Goal: Information Seeking & Learning: Learn about a topic

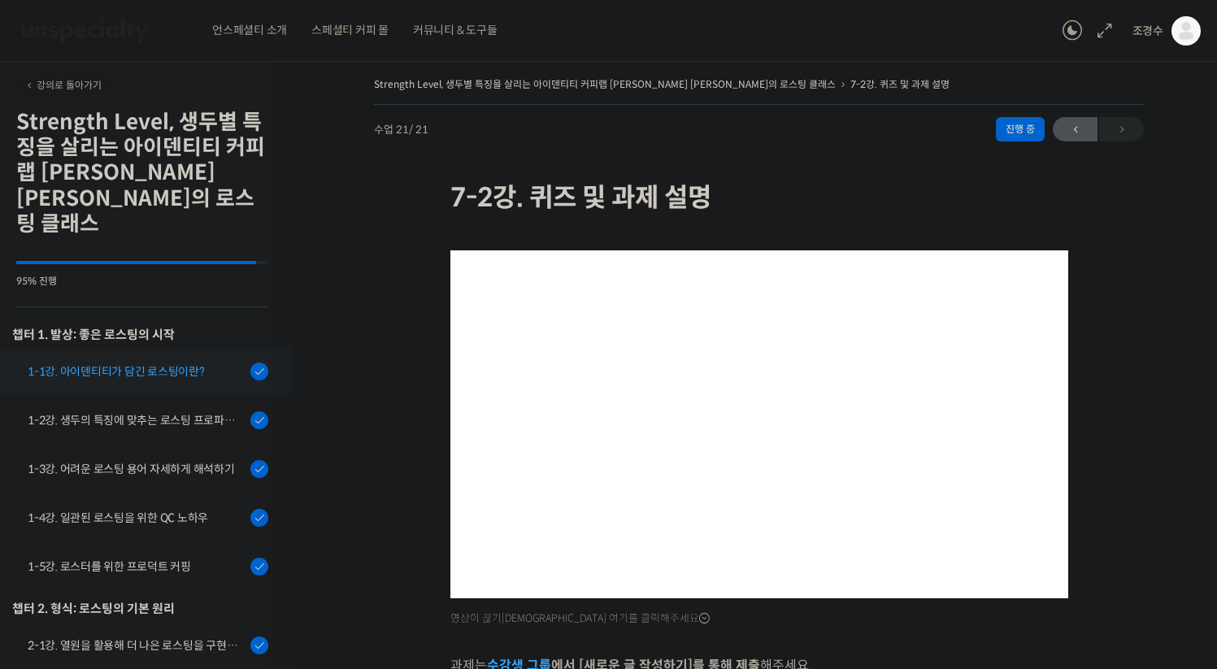
click at [154, 363] on div "1-1강. 아이덴티티가 담긴 로스팅이란?" at bounding box center [137, 372] width 218 height 18
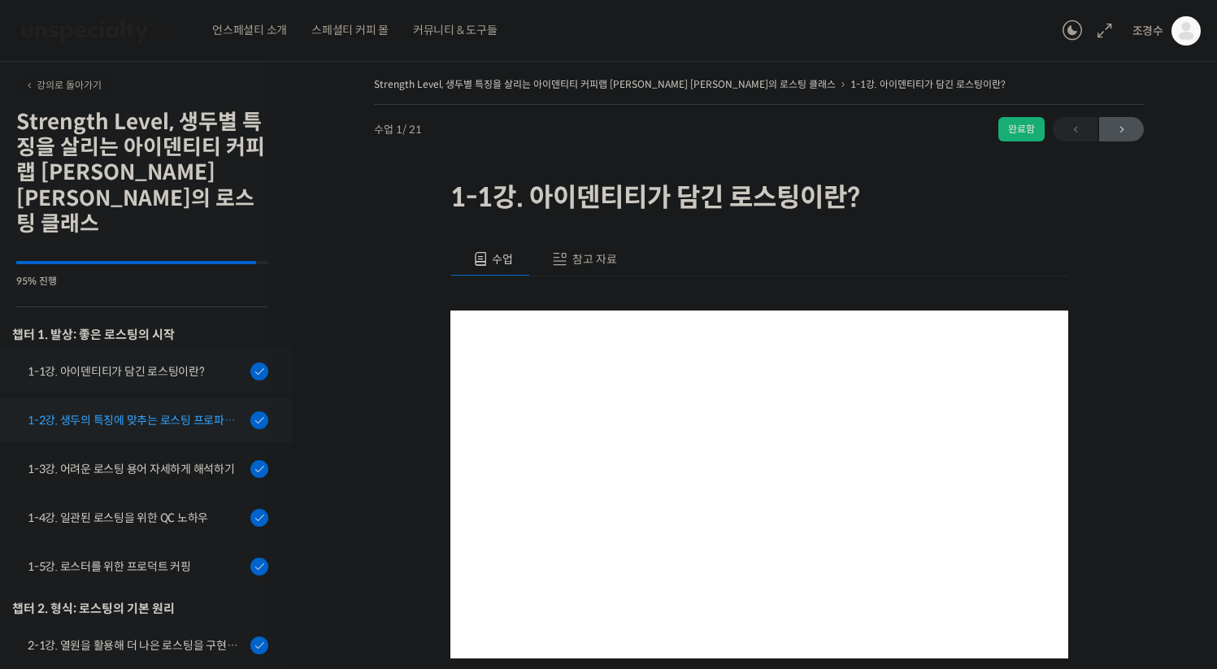
click at [163, 411] on div "1-2강. 생두의 특징에 맞추는 로스팅 프로파일 'Stength Level'" at bounding box center [137, 420] width 218 height 18
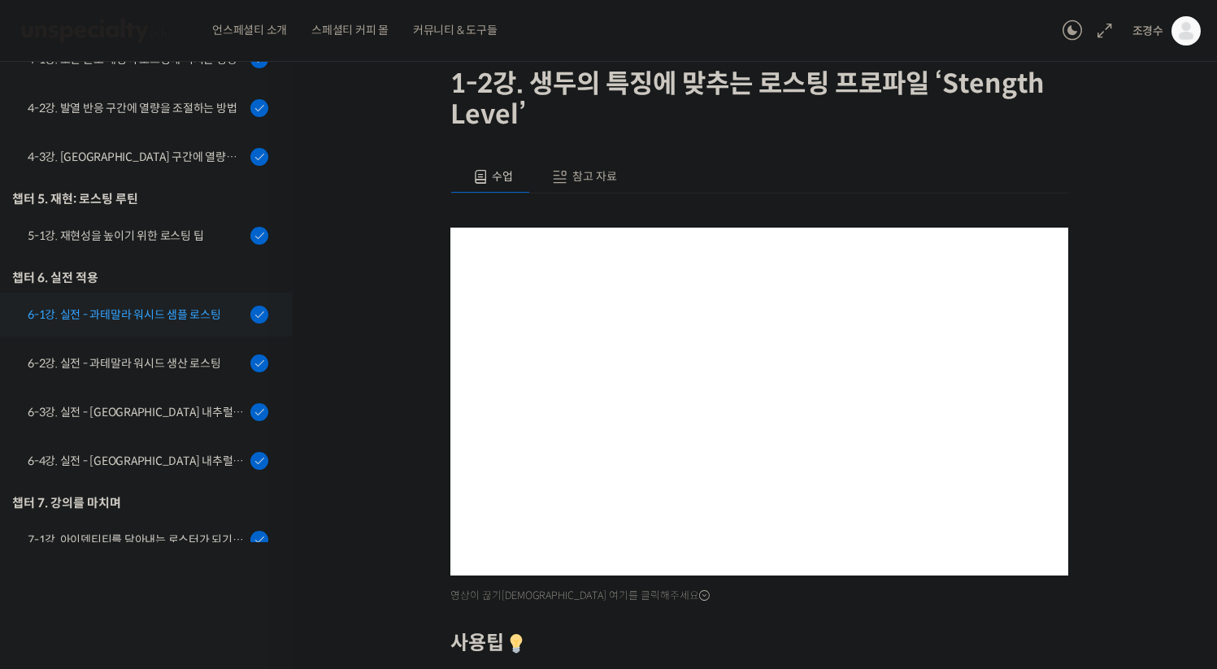
scroll to position [822, 0]
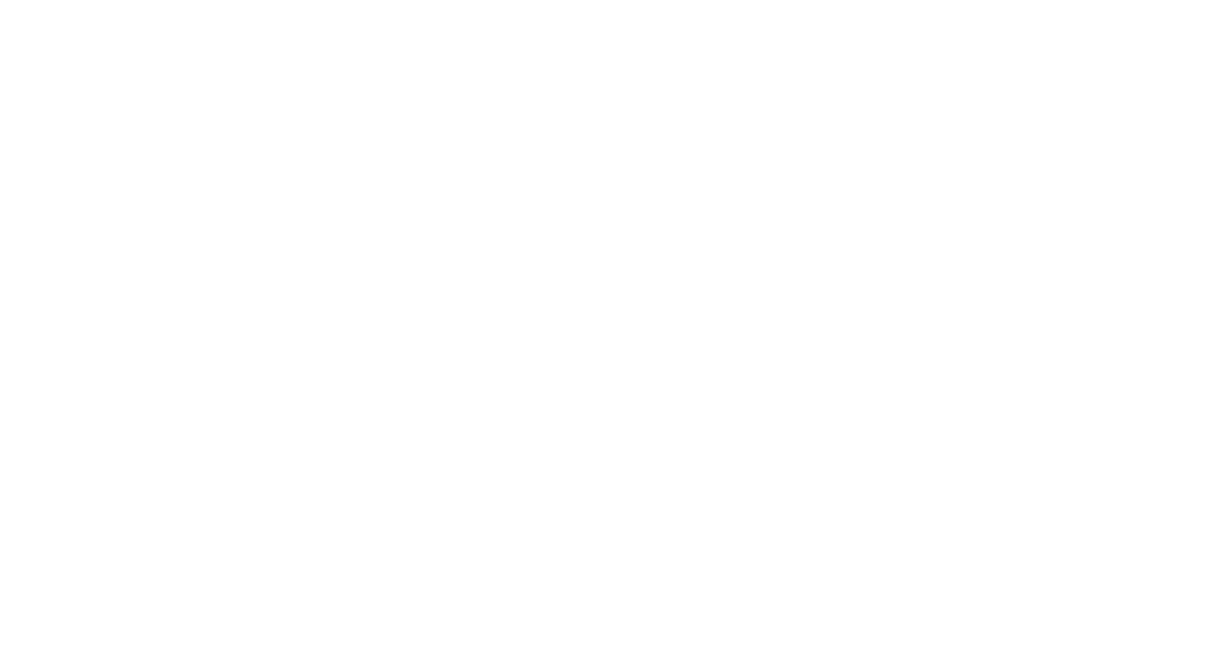
scroll to position [67, 0]
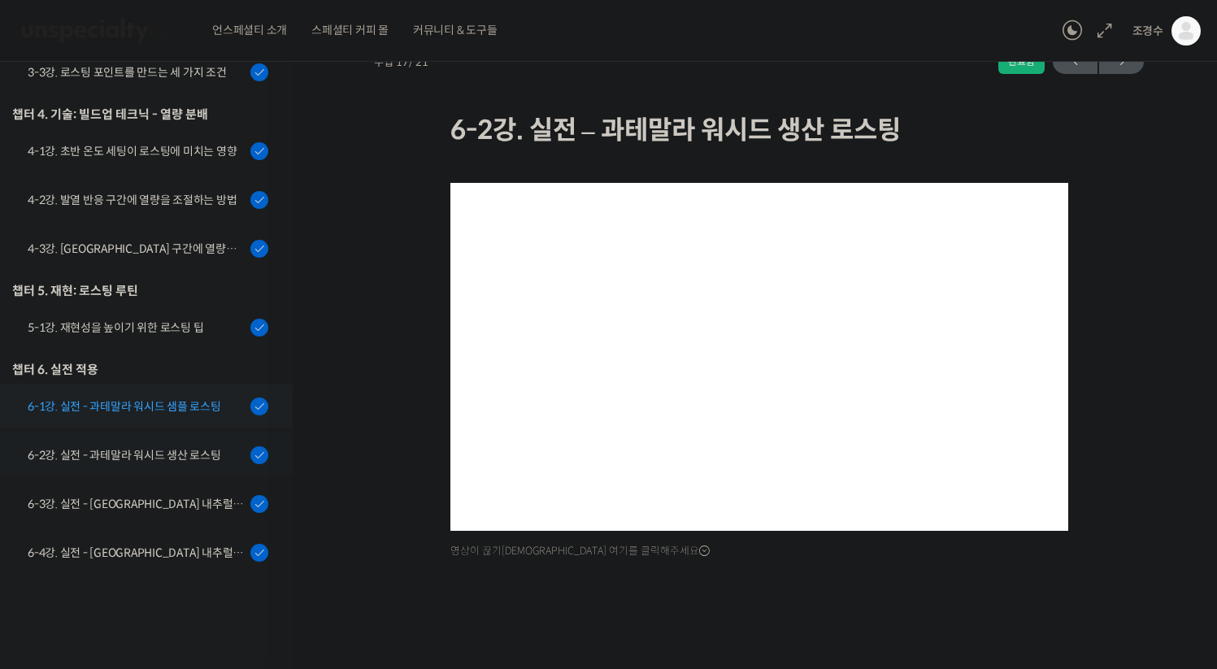
click at [176, 390] on link "6-1강. 실전 - 과테말라 워시드 샘플 로스팅" at bounding box center [142, 406] width 301 height 44
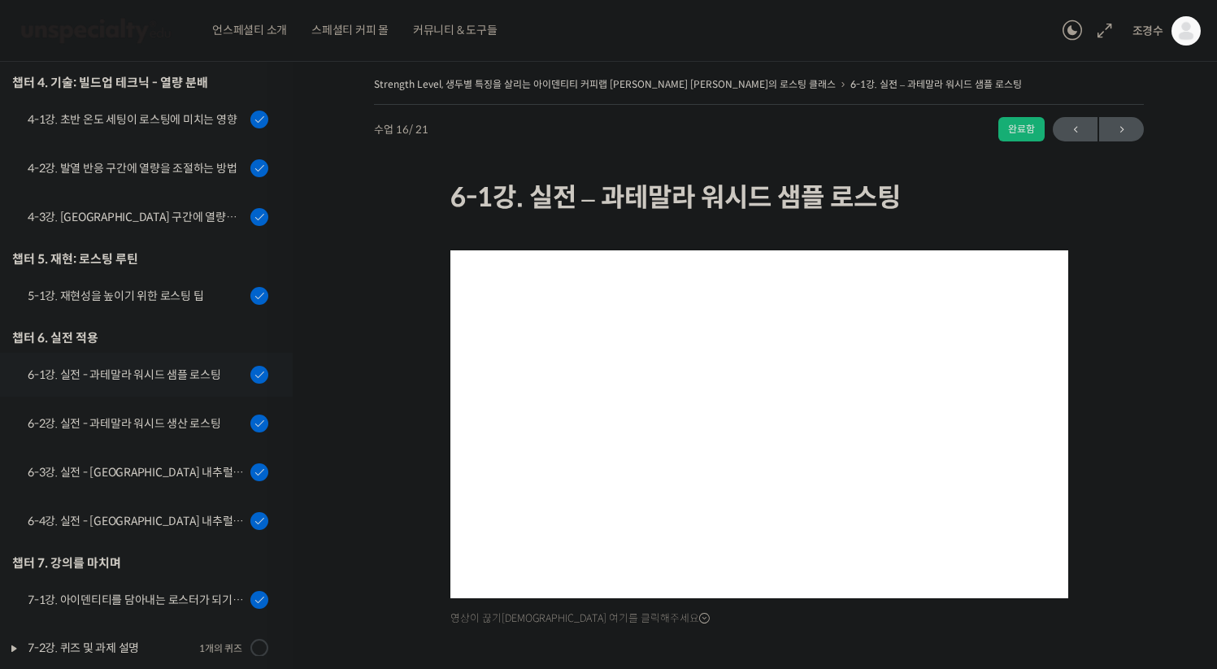
scroll to position [780, 0]
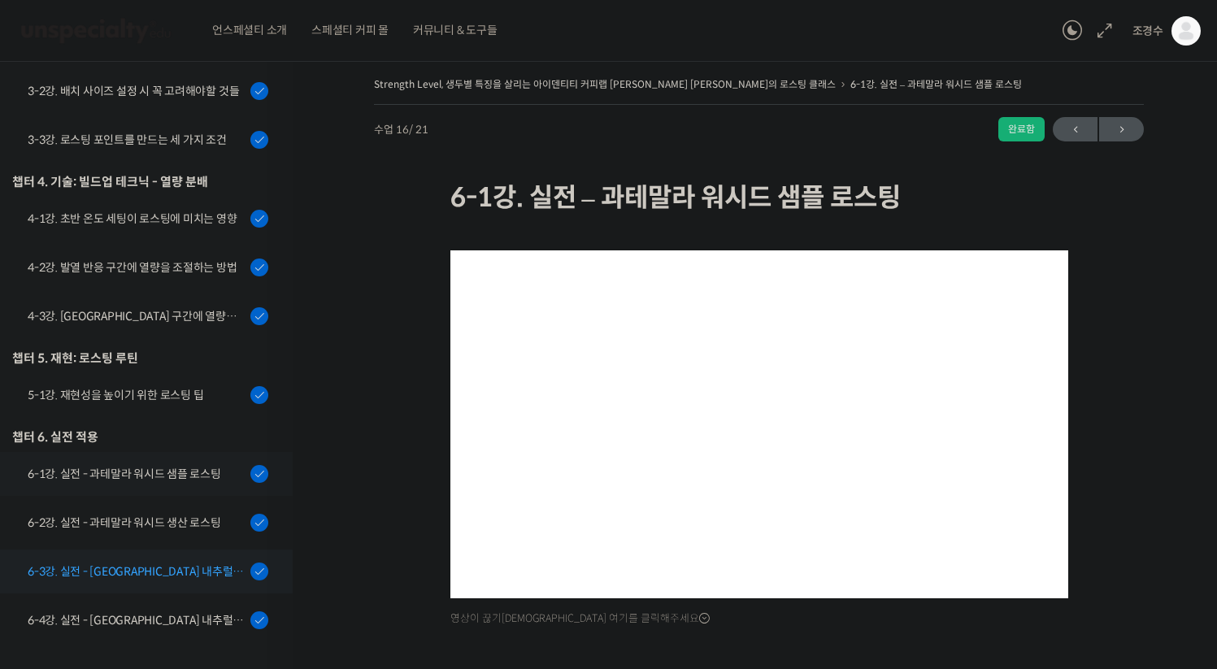
click at [167, 562] on div "6-3강. 실전 - [GEOGRAPHIC_DATA] 내추럴 샘플 로스팅" at bounding box center [137, 571] width 218 height 18
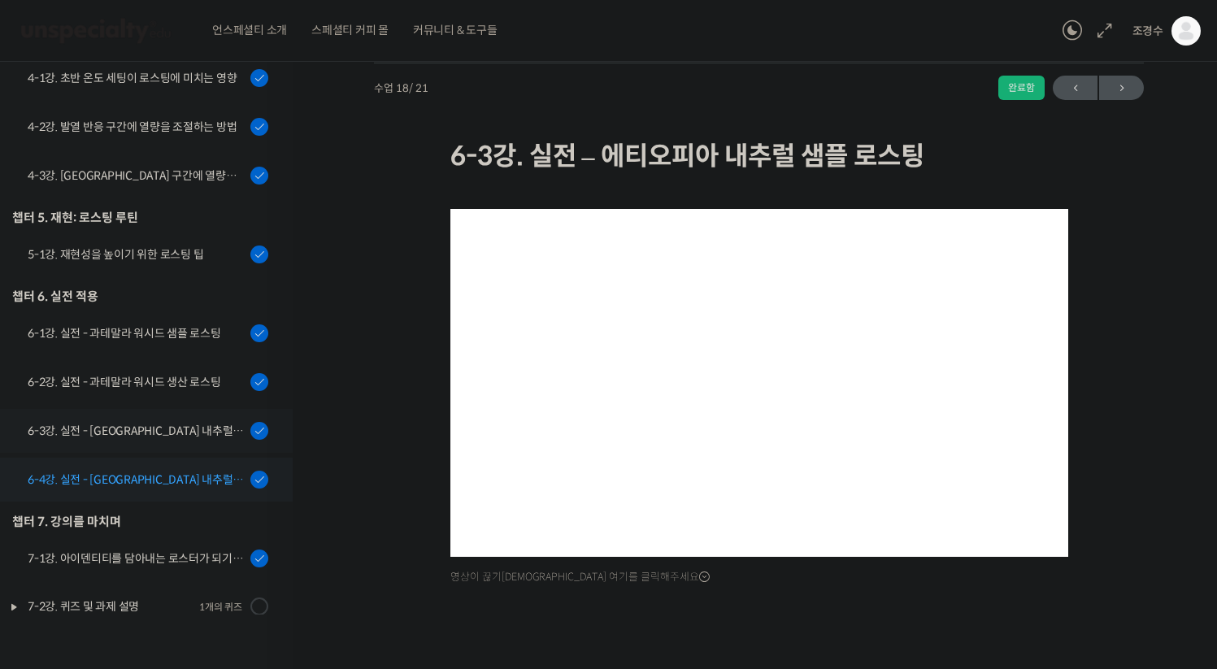
scroll to position [45, 0]
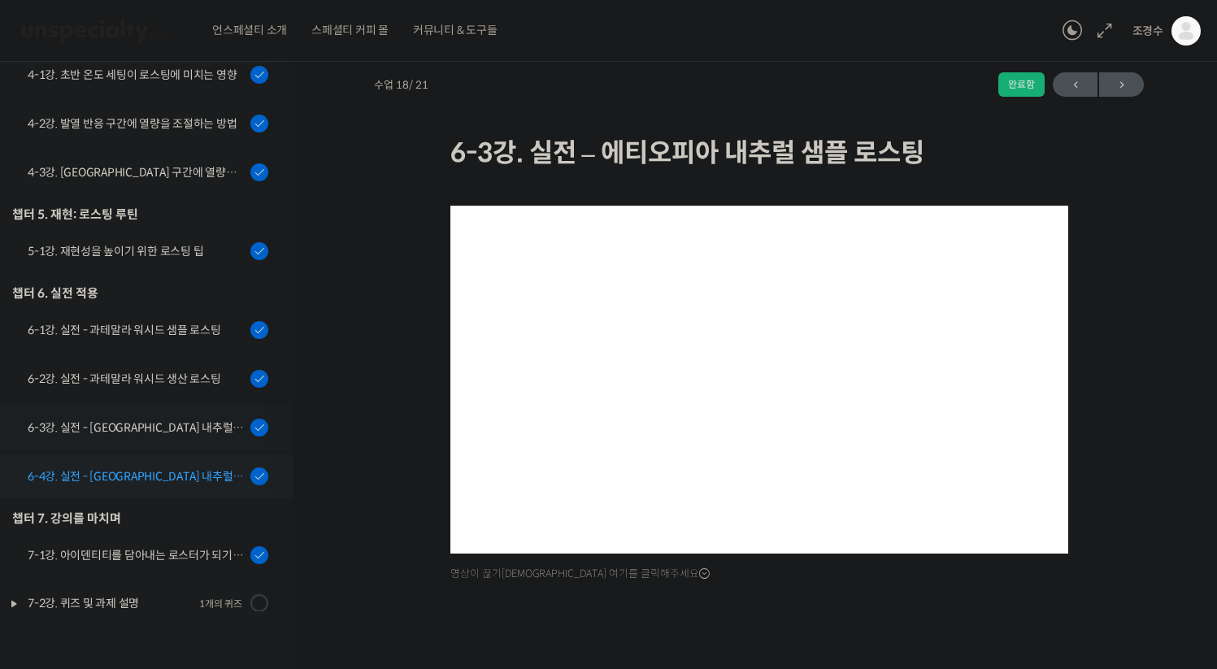
click at [126, 467] on div "6-4강. 실전 - [GEOGRAPHIC_DATA] 내추럴 생산 로스팅" at bounding box center [137, 476] width 218 height 18
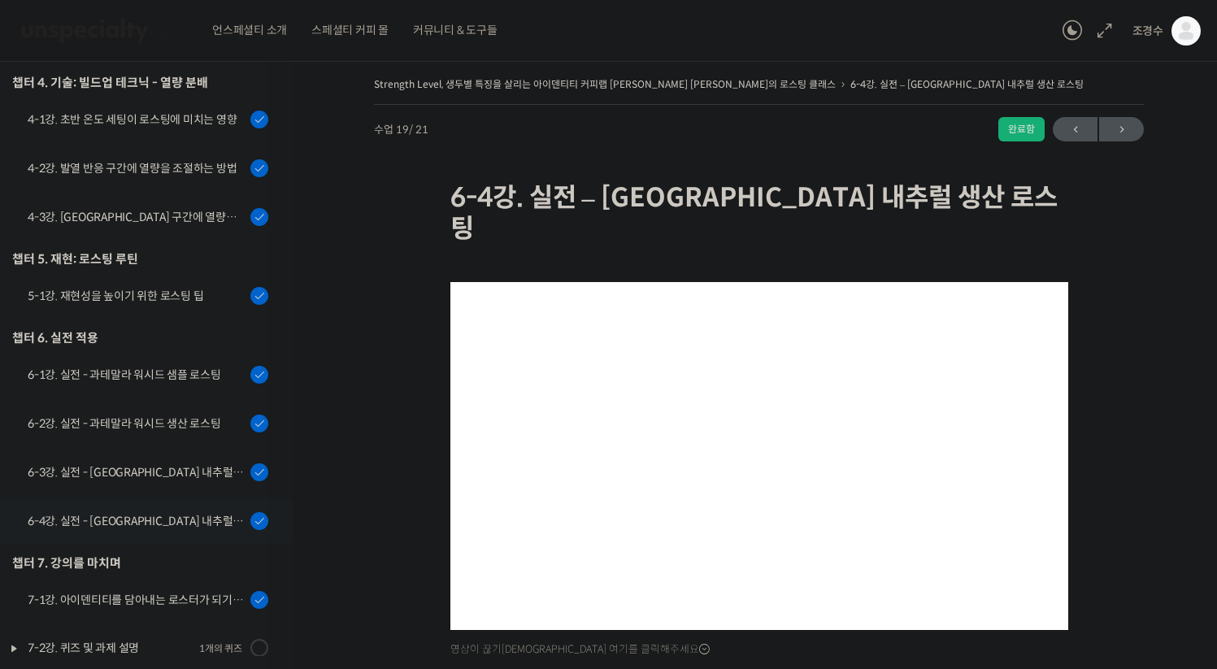
scroll to position [780, 0]
